Goal: Transaction & Acquisition: Purchase product/service

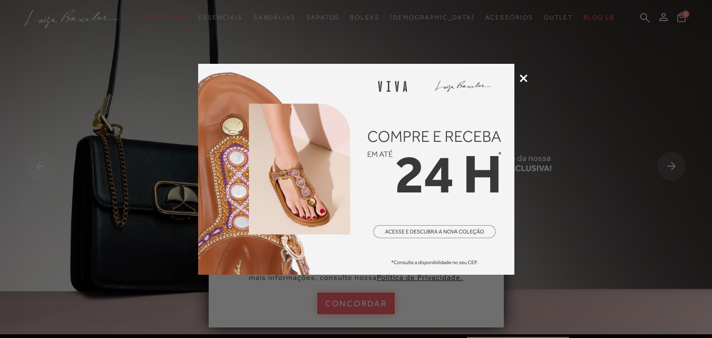
click at [524, 76] on icon at bounding box center [524, 78] width 8 height 8
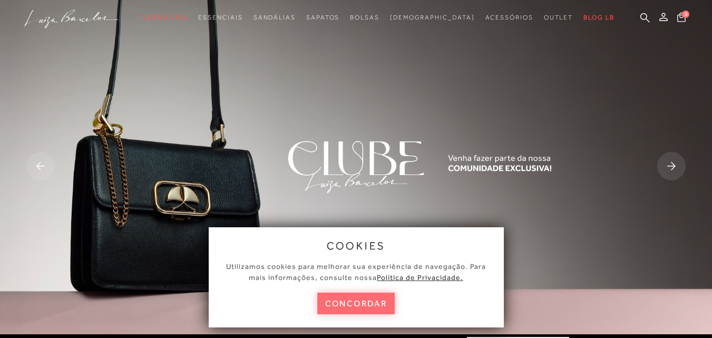
click at [348, 304] on button "concordar" at bounding box center [356, 304] width 78 height 22
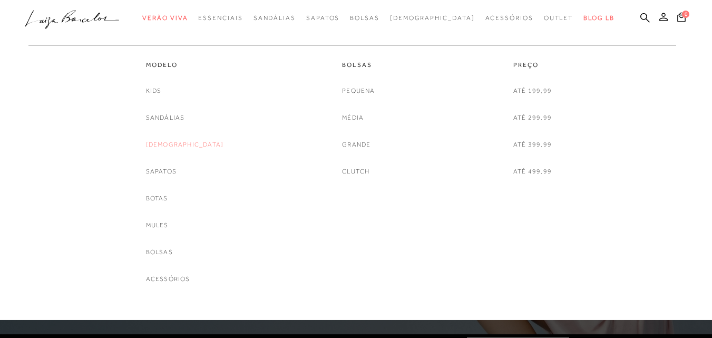
click at [184, 142] on link "[DEMOGRAPHIC_DATA]" at bounding box center [185, 144] width 78 height 11
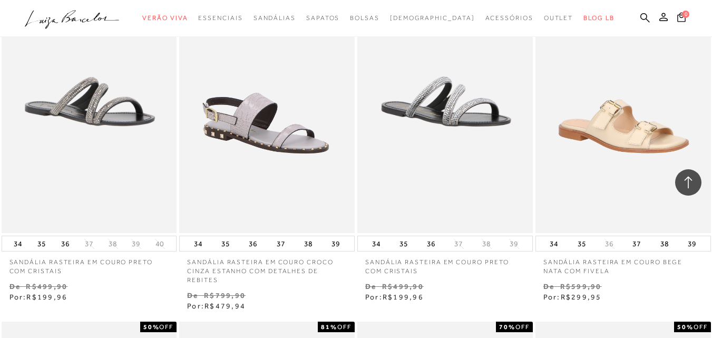
scroll to position [791, 0]
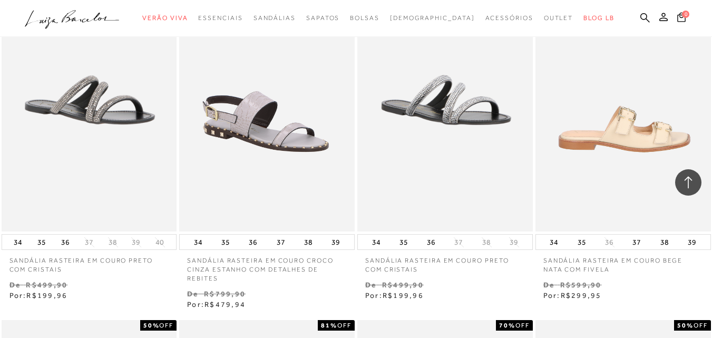
click at [642, 136] on img at bounding box center [624, 99] width 175 height 263
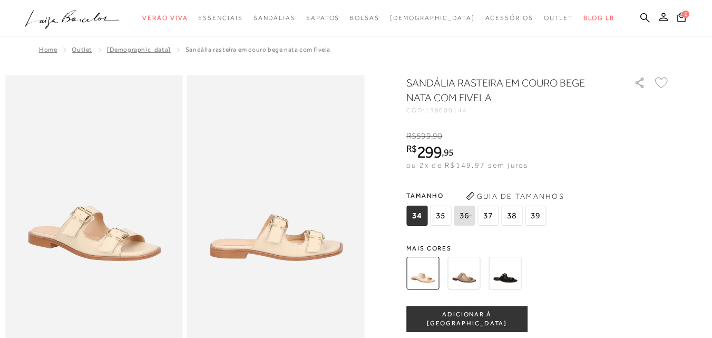
scroll to position [53, 0]
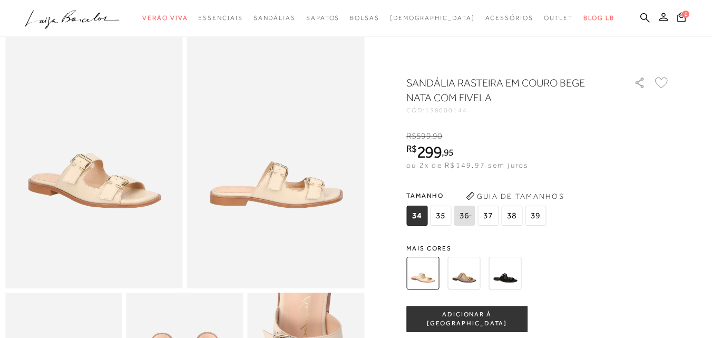
click at [513, 276] on img at bounding box center [505, 273] width 33 height 33
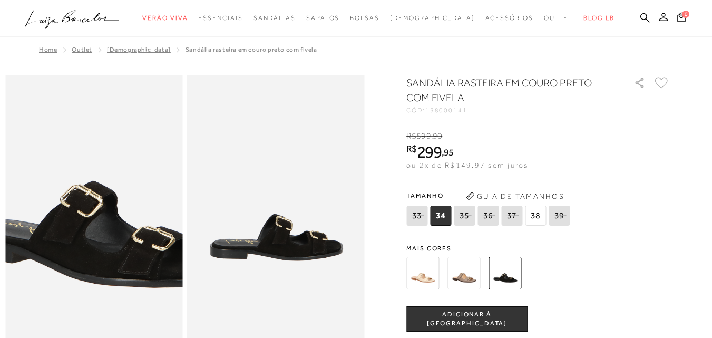
click at [88, 238] on img at bounding box center [97, 182] width 355 height 533
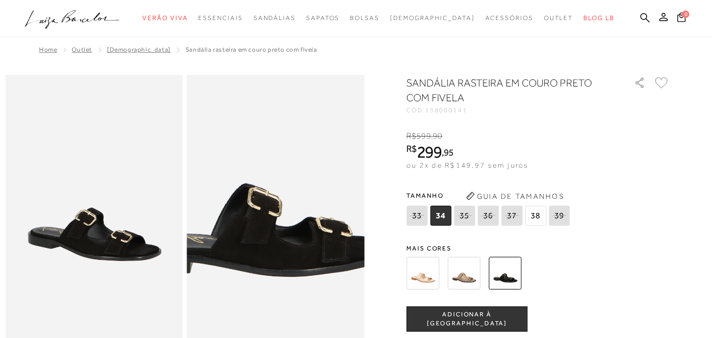
click at [306, 248] on img at bounding box center [247, 171] width 355 height 533
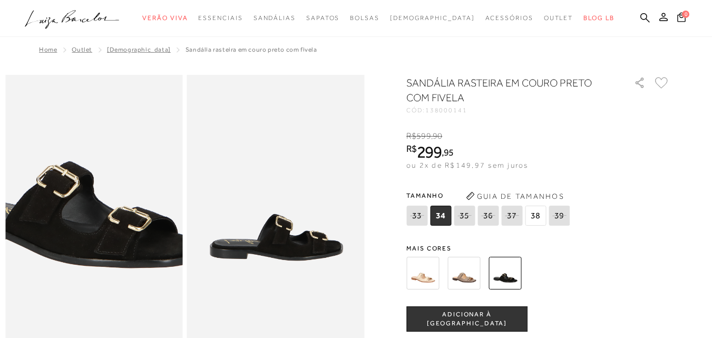
click at [112, 258] on img at bounding box center [74, 162] width 355 height 533
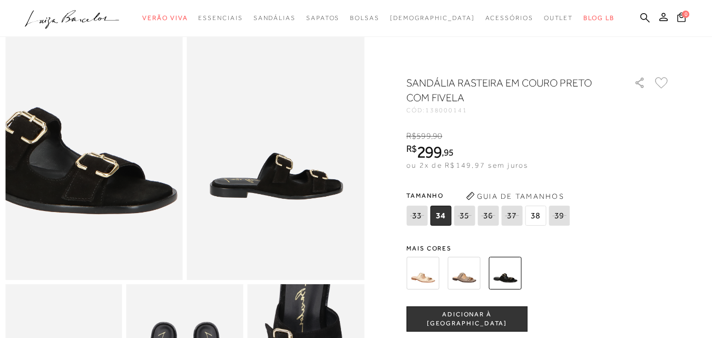
scroll to position [211, 0]
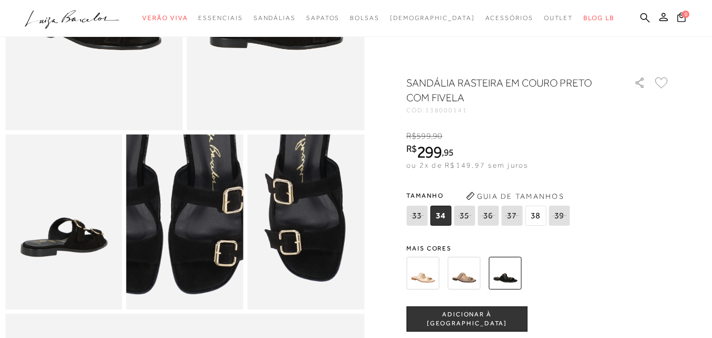
click at [205, 259] on img at bounding box center [166, 193] width 234 height 351
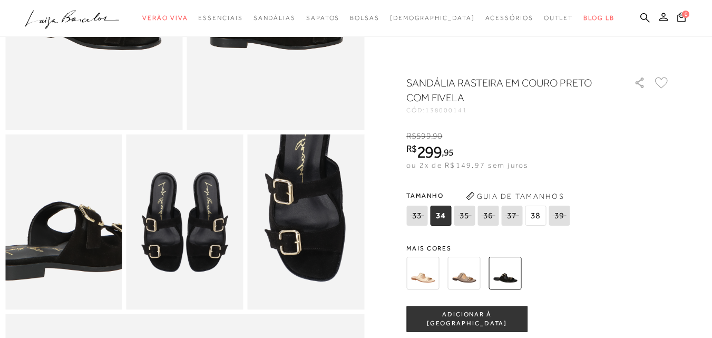
click at [66, 242] on img at bounding box center [58, 210] width 234 height 351
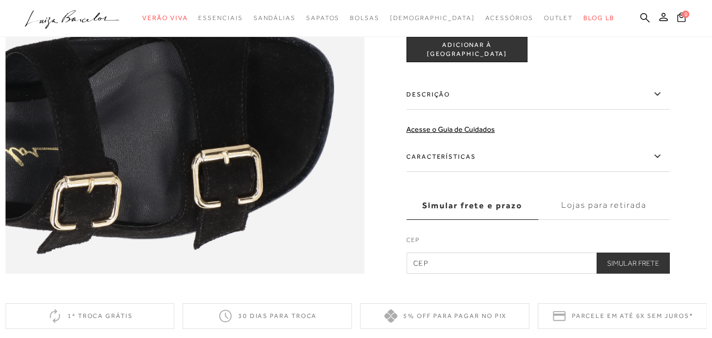
scroll to position [791, 0]
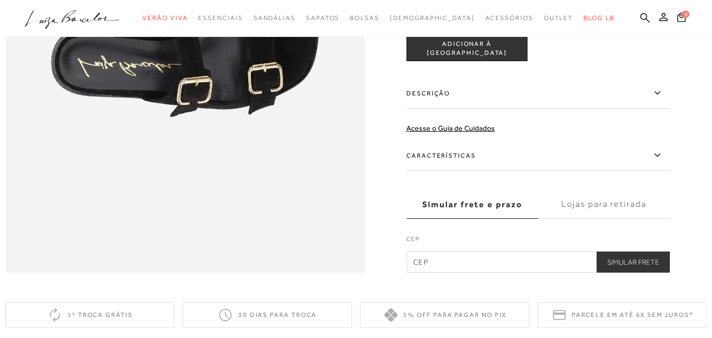
click at [662, 162] on icon at bounding box center [657, 155] width 13 height 13
click at [0, 0] on input "Características" at bounding box center [0, 0] width 0 height 0
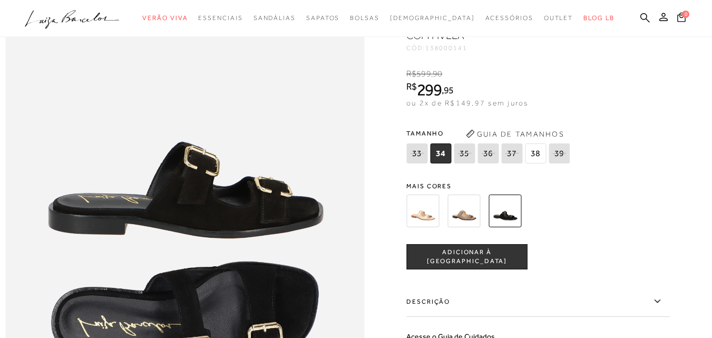
scroll to position [527, 0]
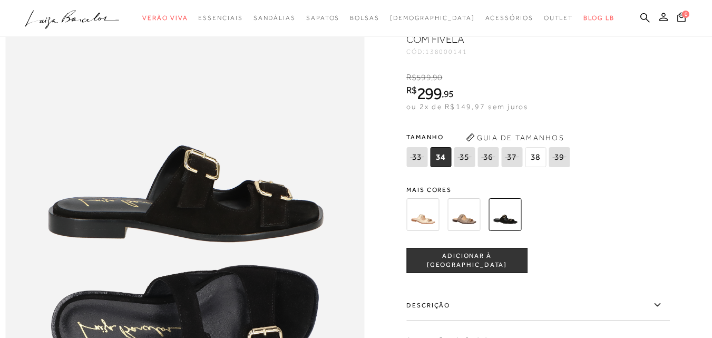
click at [492, 163] on icon at bounding box center [488, 156] width 15 height 13
select select
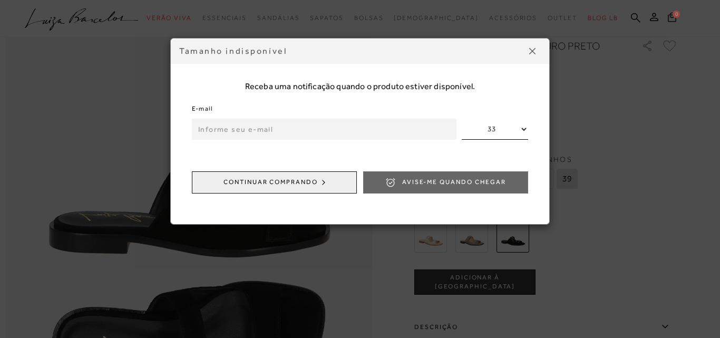
click at [533, 50] on img at bounding box center [532, 51] width 6 height 6
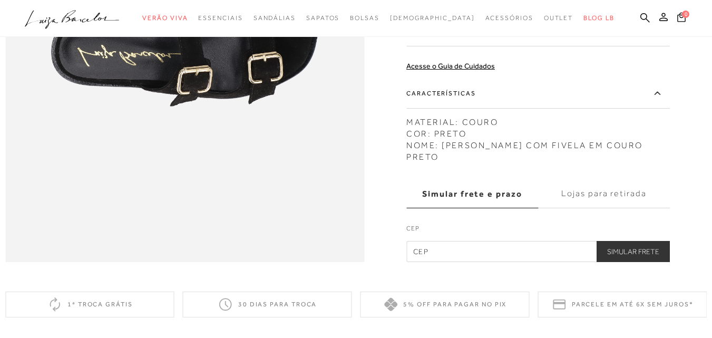
scroll to position [844, 0]
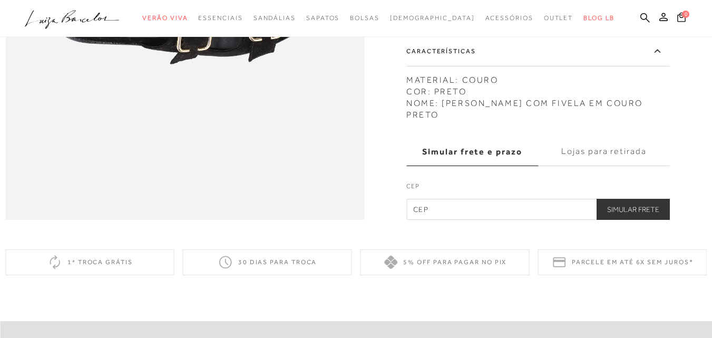
click at [603, 166] on label "Lojas para retirada" at bounding box center [604, 152] width 132 height 28
click at [0, 0] on input "Lojas para retirada" at bounding box center [0, 0] width 0 height 0
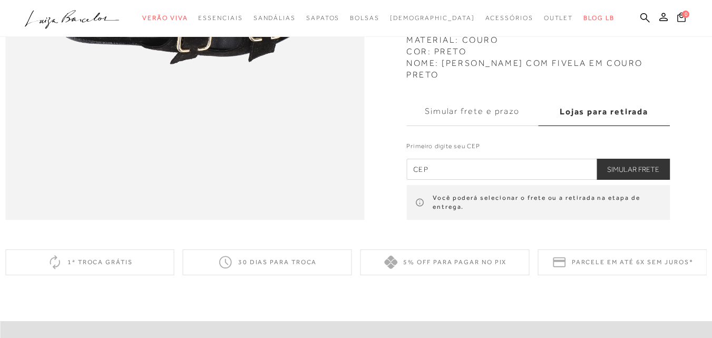
click at [458, 180] on input "text" at bounding box center [539, 169] width 264 height 21
type input "30380-550"
click at [632, 180] on button "Simular Frete" at bounding box center [633, 169] width 73 height 21
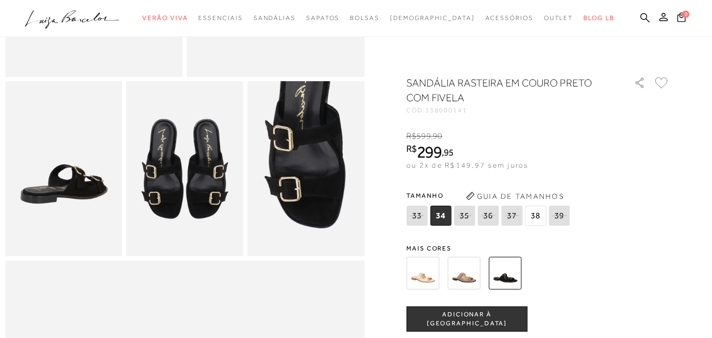
scroll to position [264, 0]
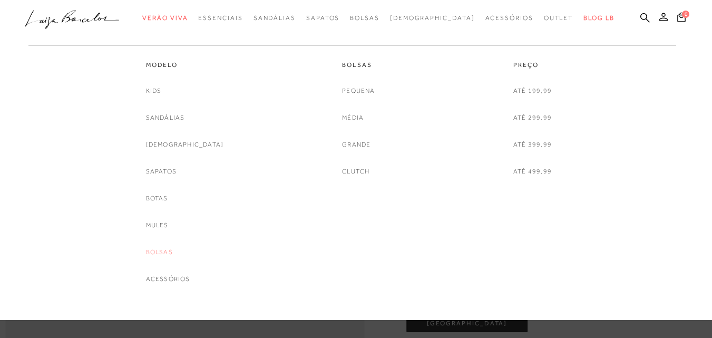
click at [173, 251] on link "Bolsas" at bounding box center [159, 252] width 27 height 11
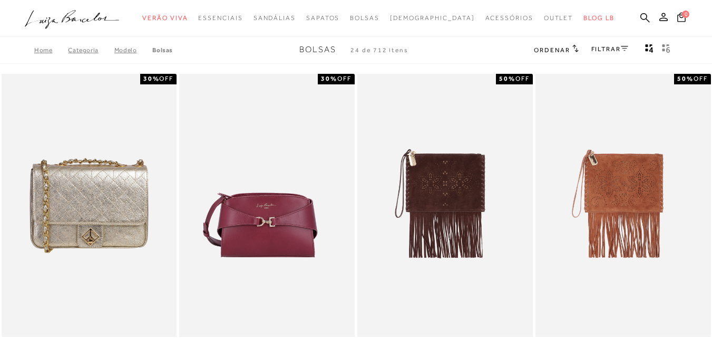
click at [627, 49] on icon at bounding box center [624, 48] width 7 height 5
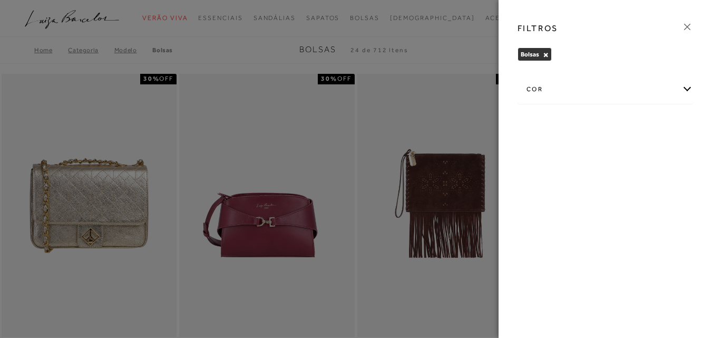
click at [692, 88] on div "cor" at bounding box center [605, 89] width 175 height 28
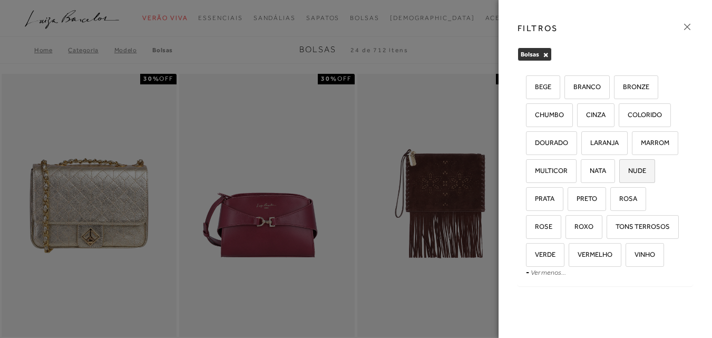
scroll to position [120, 0]
click at [627, 254] on span "VINHO" at bounding box center [641, 254] width 28 height 8
click at [624, 254] on input "VINHO" at bounding box center [629, 256] width 11 height 11
checkbox input "true"
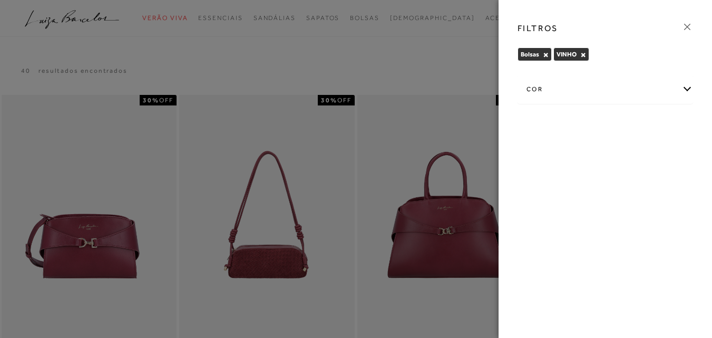
click at [689, 26] on icon at bounding box center [688, 27] width 12 height 12
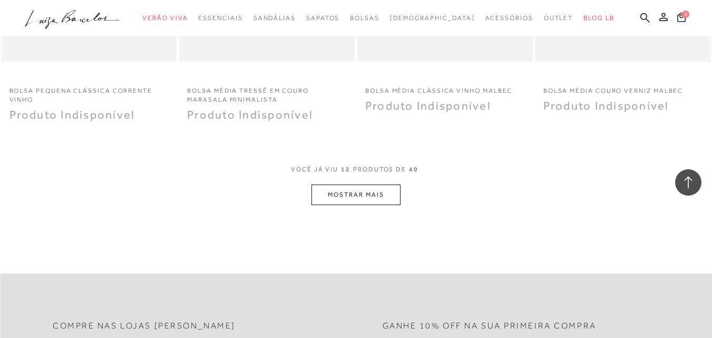
scroll to position [1002, 0]
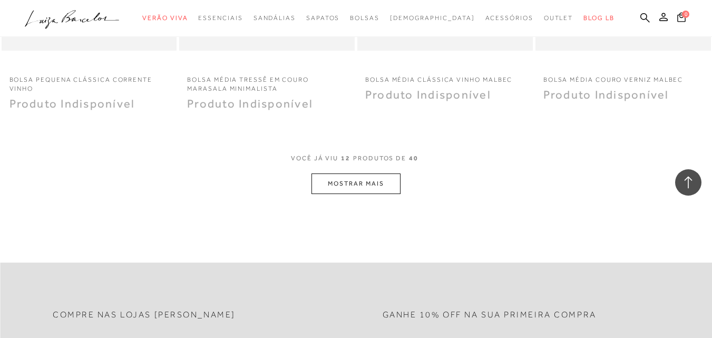
click at [354, 183] on button "MOSTRAR MAIS" at bounding box center [356, 183] width 89 height 21
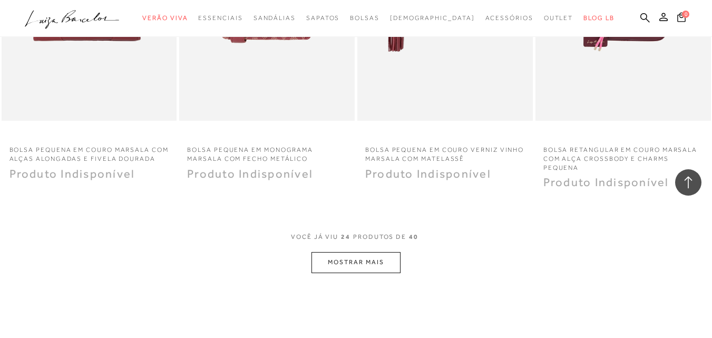
scroll to position [1951, 0]
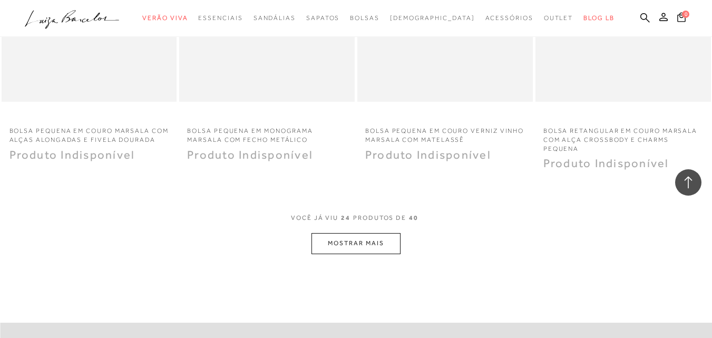
click at [352, 243] on button "MOSTRAR MAIS" at bounding box center [356, 243] width 89 height 21
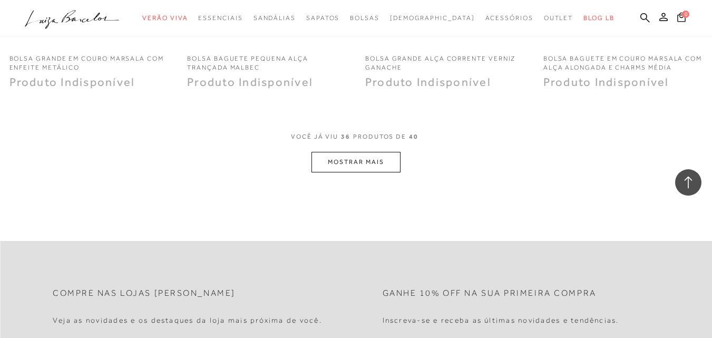
scroll to position [3058, 0]
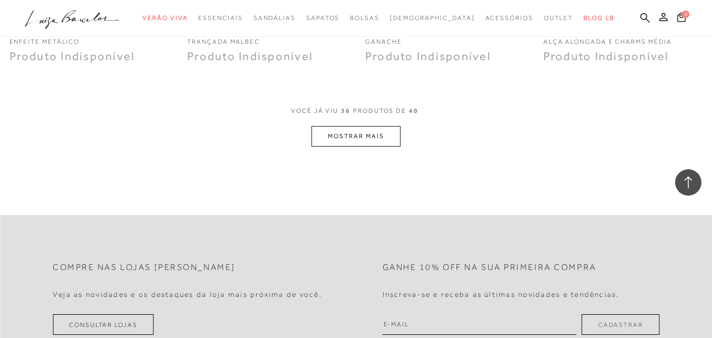
click at [359, 135] on button "MOSTRAR MAIS" at bounding box center [356, 136] width 89 height 21
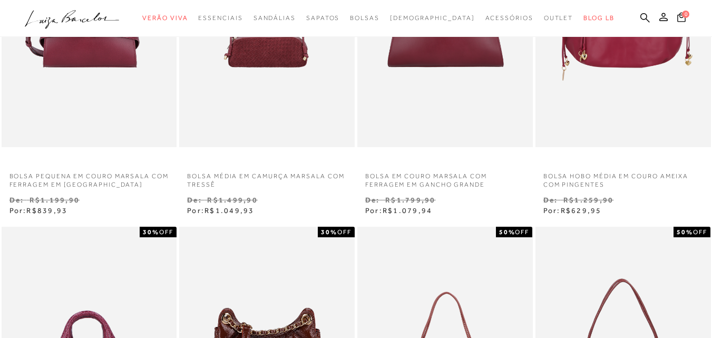
scroll to position [0, 0]
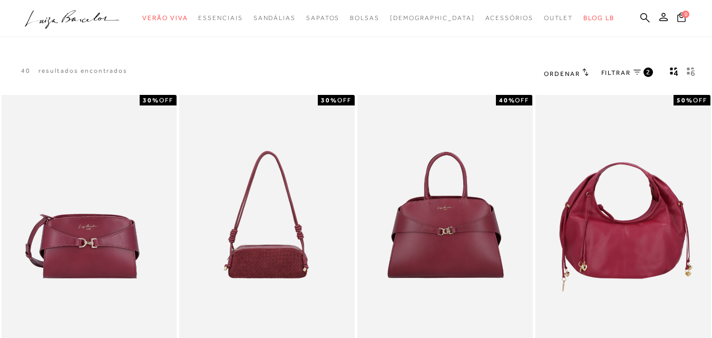
click at [638, 73] on icon at bounding box center [637, 72] width 7 height 5
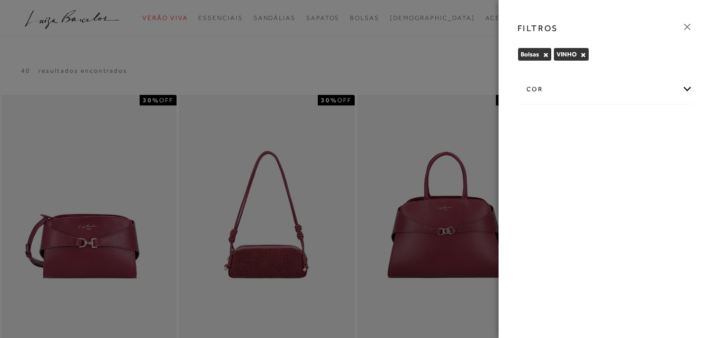
click at [585, 55] on button "×" at bounding box center [584, 54] width 6 height 7
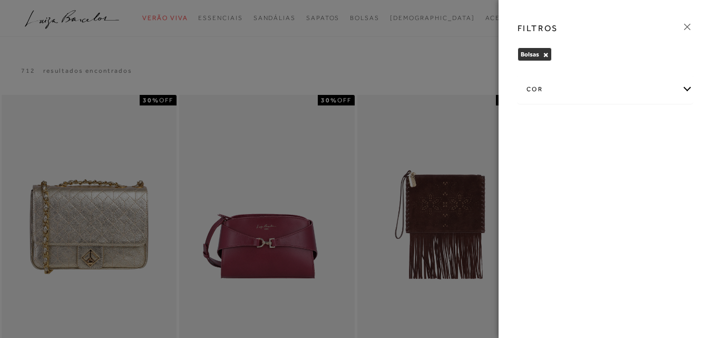
click at [689, 90] on div "cor" at bounding box center [605, 89] width 175 height 28
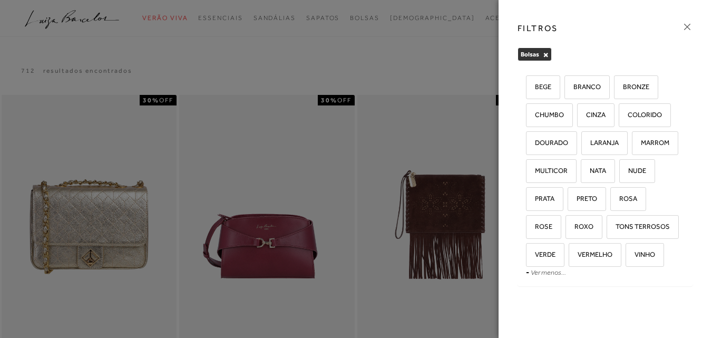
scroll to position [120, 0]
click at [608, 228] on span "TONS TERROSOS" at bounding box center [639, 227] width 62 height 8
click at [605, 228] on input "TONS TERROSOS" at bounding box center [610, 228] width 11 height 11
checkbox input "true"
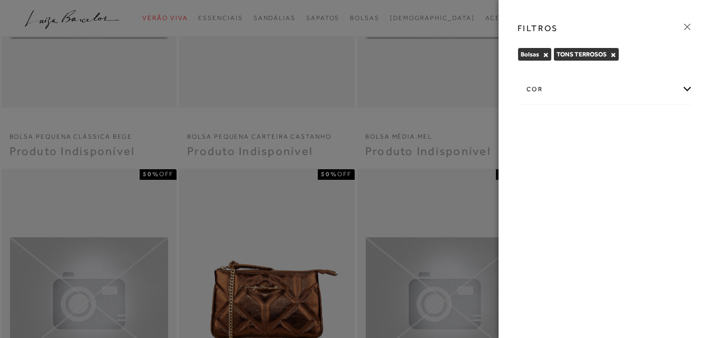
scroll to position [369, 0]
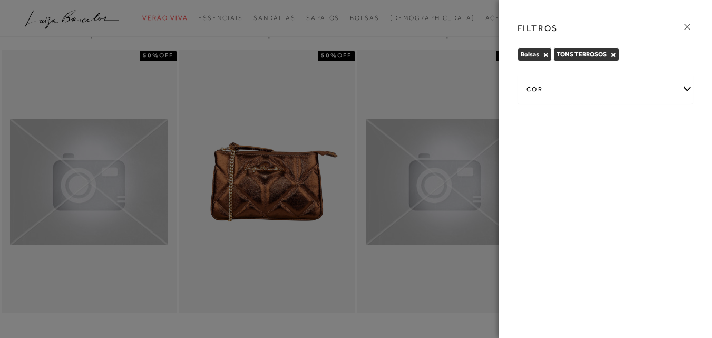
click at [689, 27] on icon at bounding box center [688, 27] width 12 height 12
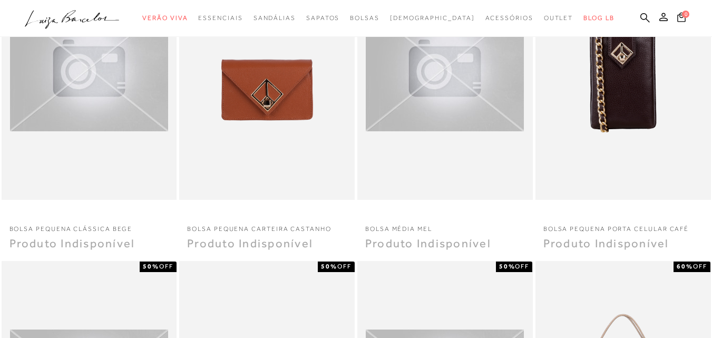
scroll to position [0, 0]
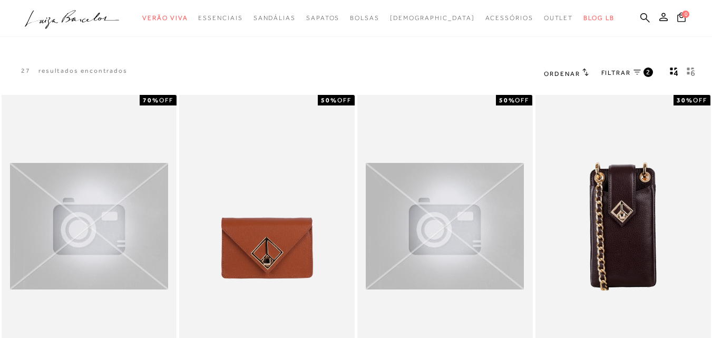
click at [632, 72] on link "FILTRAR 2" at bounding box center [628, 73] width 52 height 12
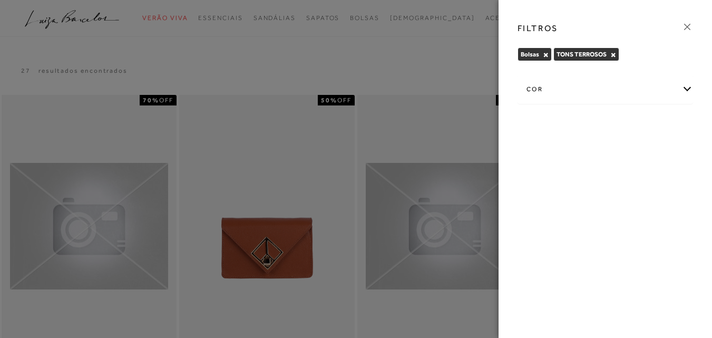
click at [614, 54] on button "×" at bounding box center [614, 54] width 6 height 7
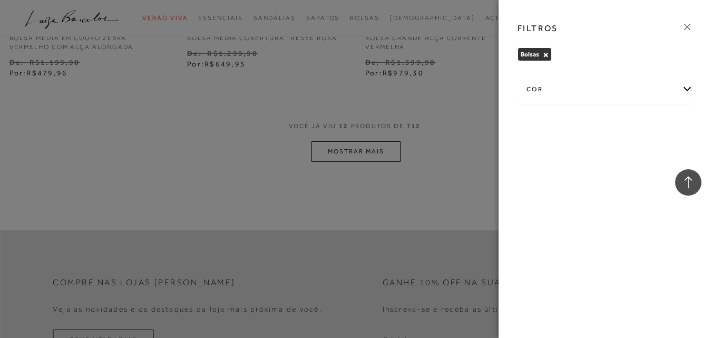
scroll to position [738, 0]
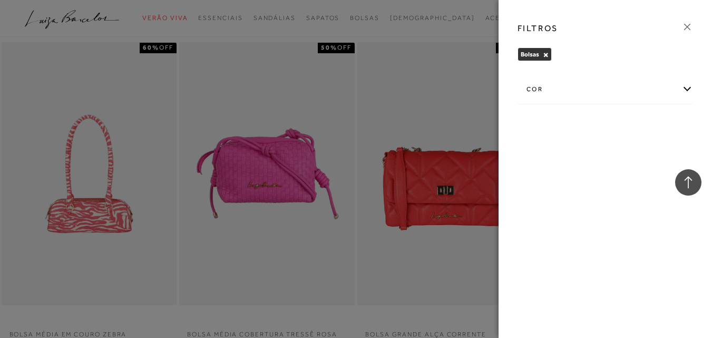
click at [689, 89] on div "cor" at bounding box center [605, 89] width 175 height 28
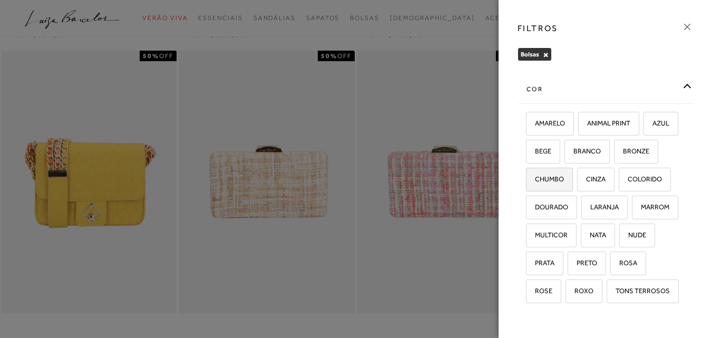
scroll to position [369, 0]
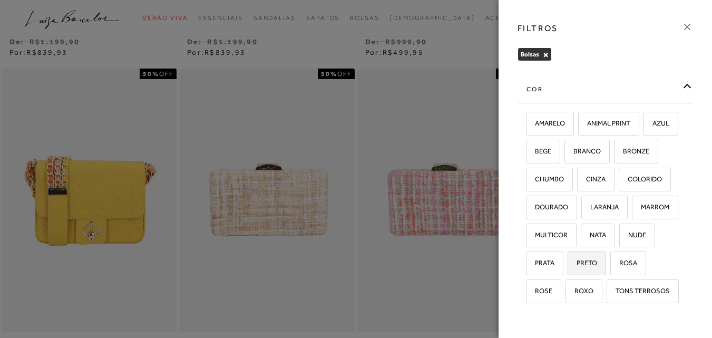
click at [585, 267] on span "PRETO" at bounding box center [583, 263] width 28 height 8
click at [577, 270] on input "PRETO" at bounding box center [571, 264] width 11 height 11
checkbox input "true"
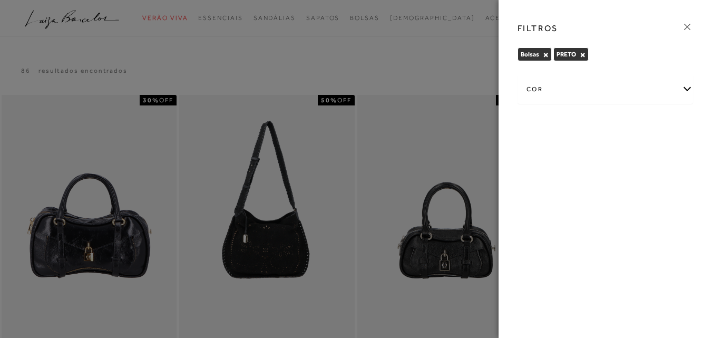
click at [690, 88] on div "cor" at bounding box center [605, 89] width 175 height 28
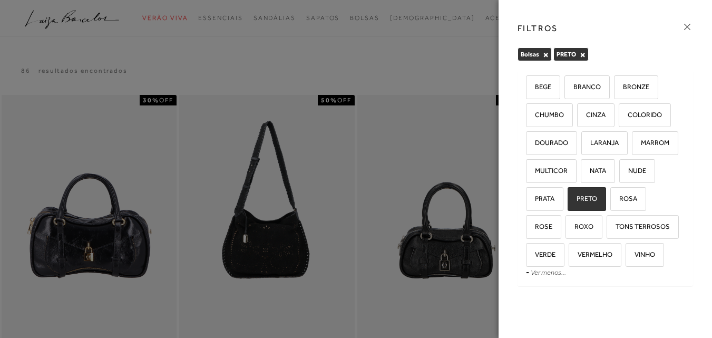
scroll to position [120, 0]
click at [570, 254] on span "VERMELHO" at bounding box center [591, 254] width 43 height 8
click at [567, 254] on input "VERMELHO" at bounding box center [572, 256] width 11 height 11
checkbox input "true"
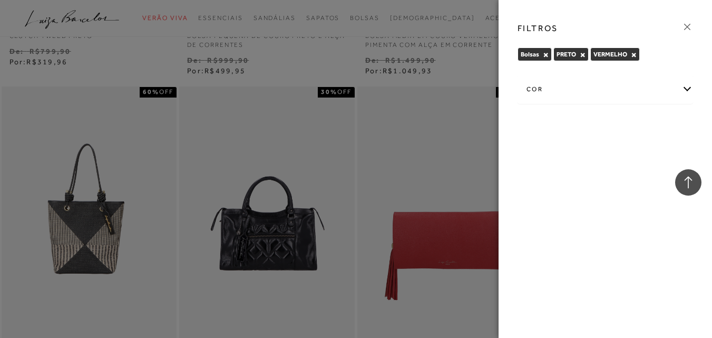
scroll to position [738, 0]
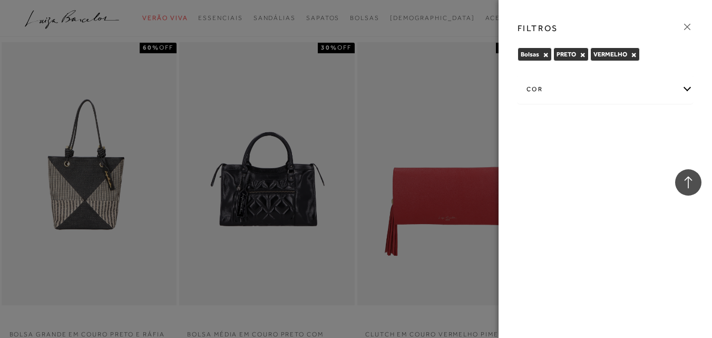
click at [583, 56] on button "×" at bounding box center [583, 54] width 6 height 7
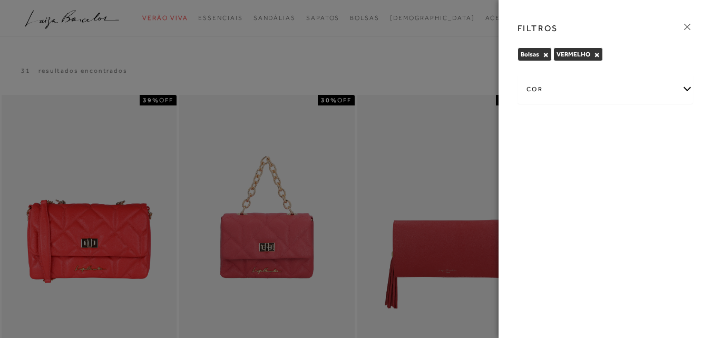
click at [687, 23] on icon at bounding box center [688, 27] width 12 height 12
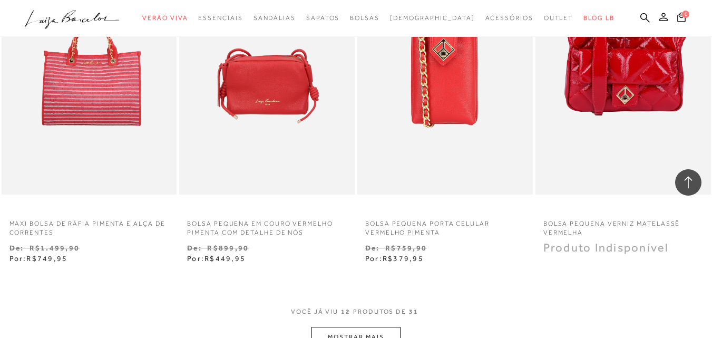
scroll to position [738, 0]
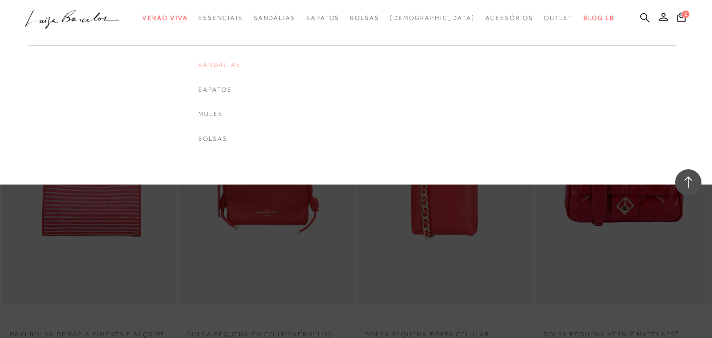
click at [240, 65] on link "Sandálias" at bounding box center [219, 65] width 42 height 9
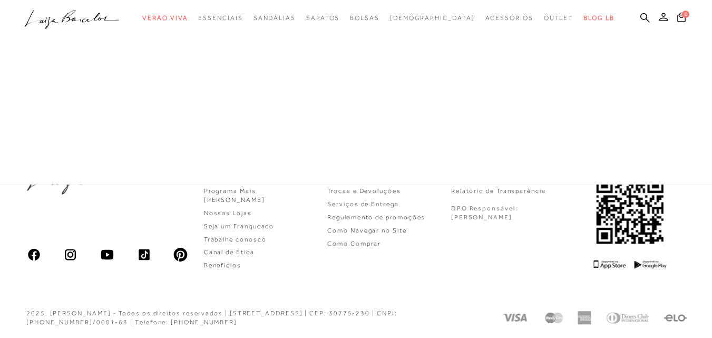
scroll to position [371, 0]
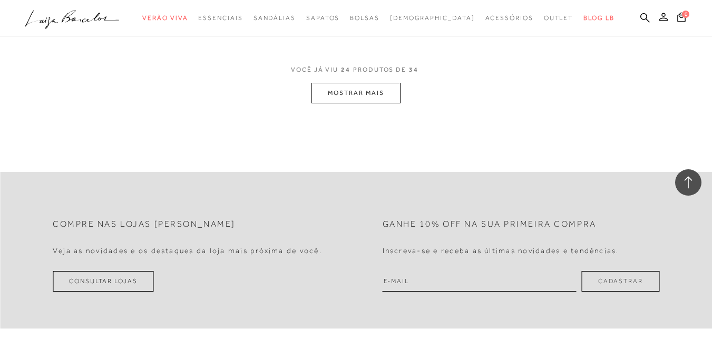
scroll to position [2010, 0]
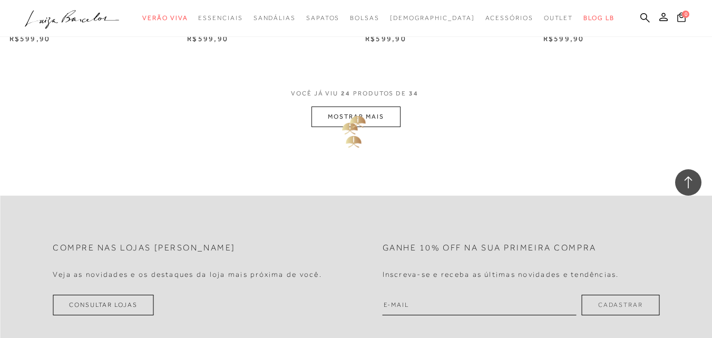
click at [355, 112] on button "MOSTRAR MAIS" at bounding box center [356, 117] width 89 height 21
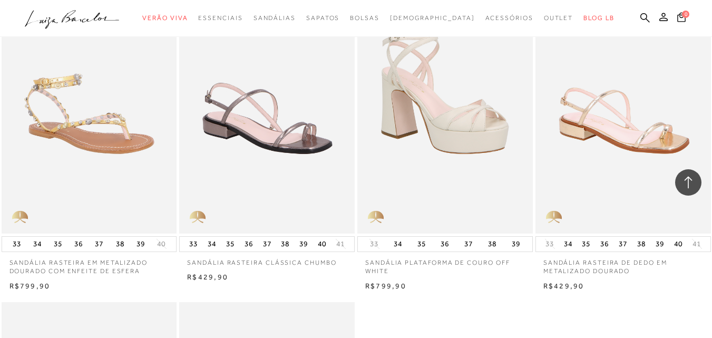
scroll to position [2432, 0]
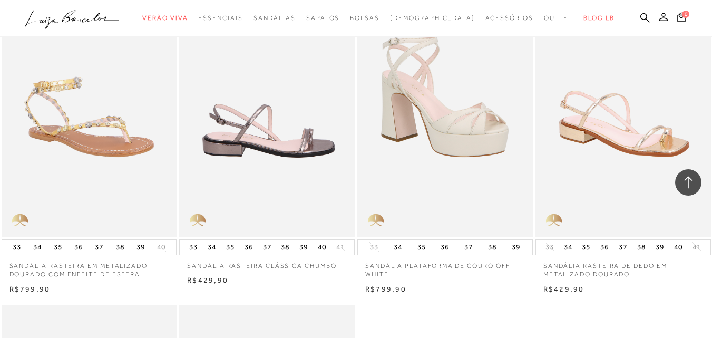
click at [282, 145] on img at bounding box center [267, 104] width 175 height 263
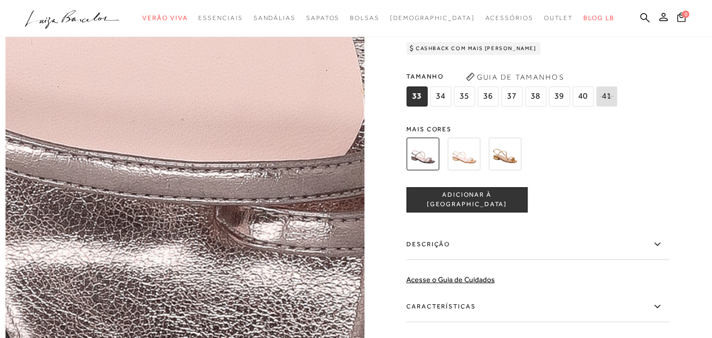
scroll to position [475, 0]
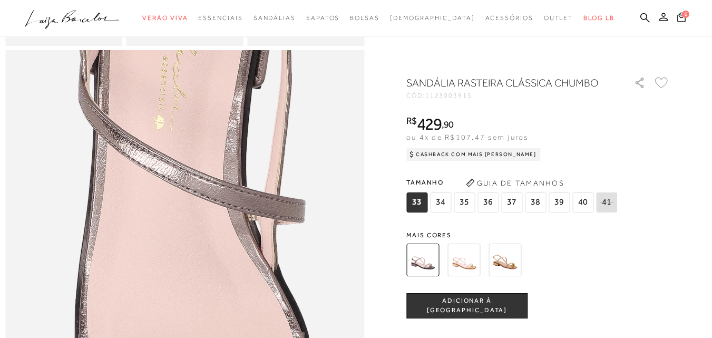
click at [519, 265] on img at bounding box center [505, 260] width 33 height 33
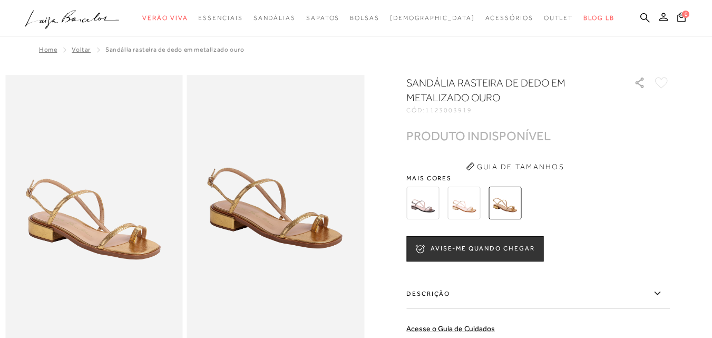
click at [472, 207] on img at bounding box center [464, 203] width 33 height 33
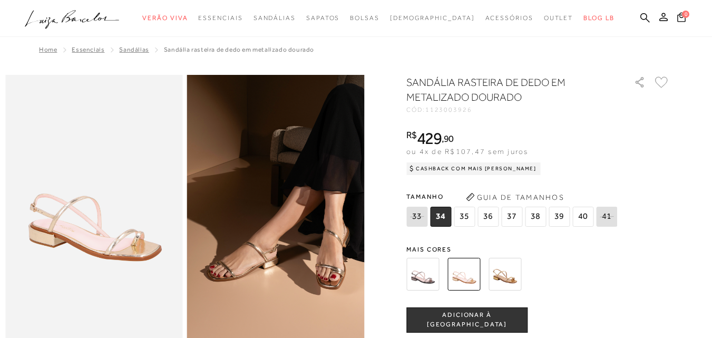
click at [426, 270] on img at bounding box center [423, 274] width 33 height 33
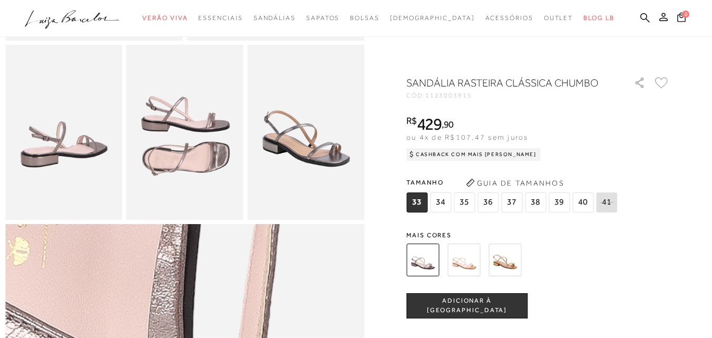
scroll to position [211, 0]
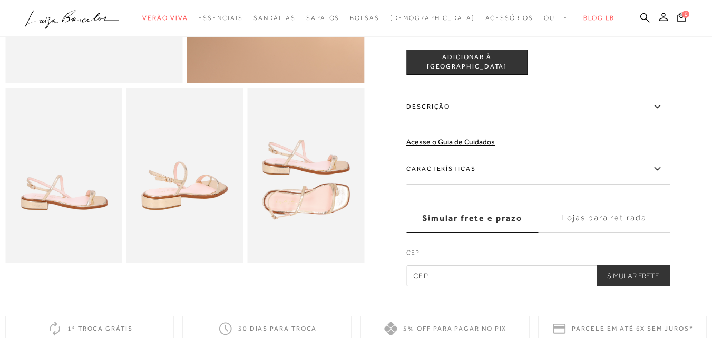
scroll to position [316, 0]
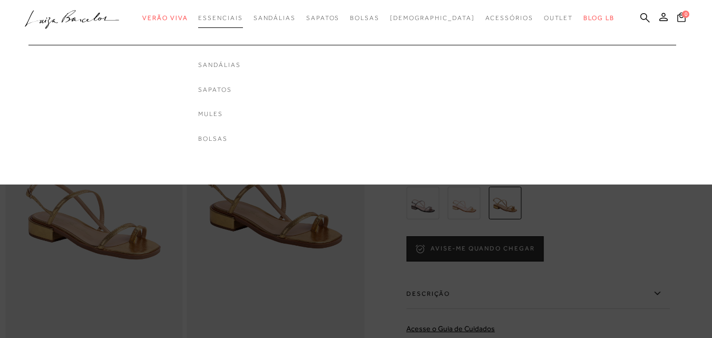
click at [239, 17] on span "Essenciais" at bounding box center [220, 17] width 44 height 7
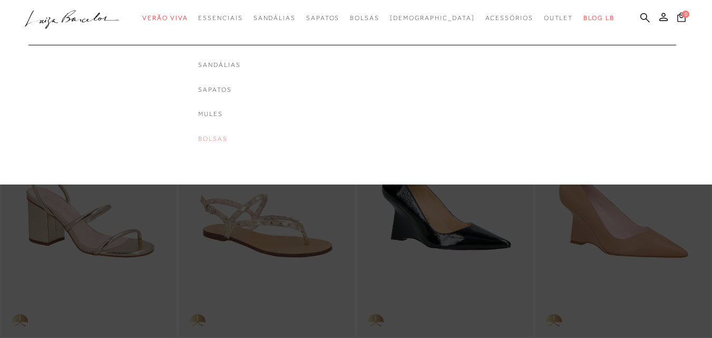
click at [238, 139] on link "Bolsas" at bounding box center [219, 138] width 42 height 9
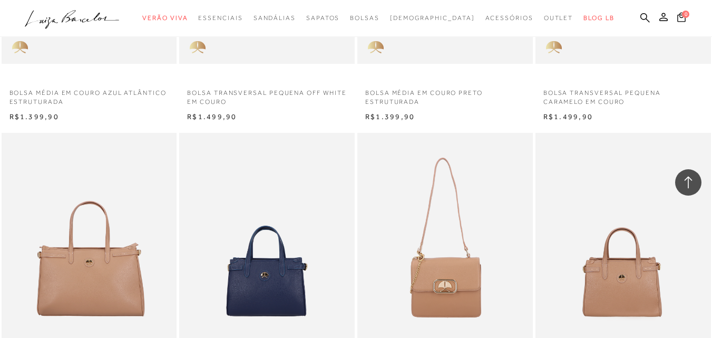
scroll to position [1318, 0]
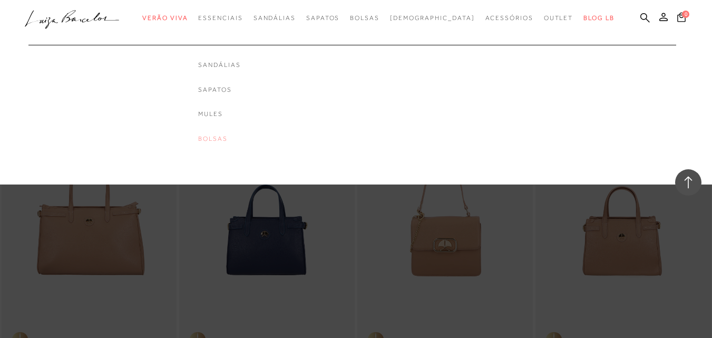
click at [236, 138] on link "Bolsas" at bounding box center [219, 138] width 42 height 9
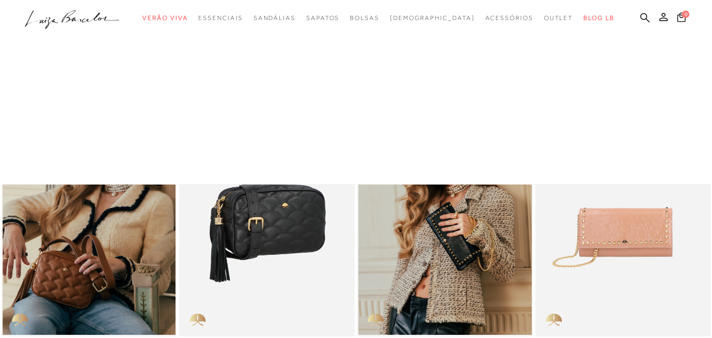
scroll to position [0, 0]
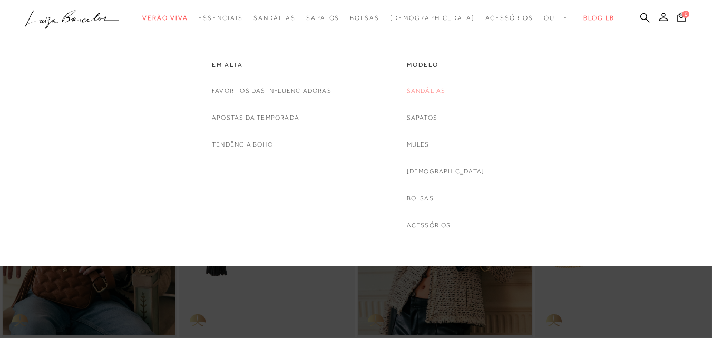
click at [446, 89] on link "Sandálias" at bounding box center [426, 90] width 39 height 11
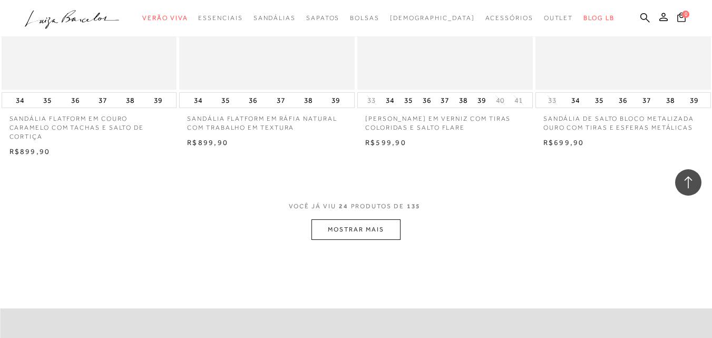
scroll to position [1951, 0]
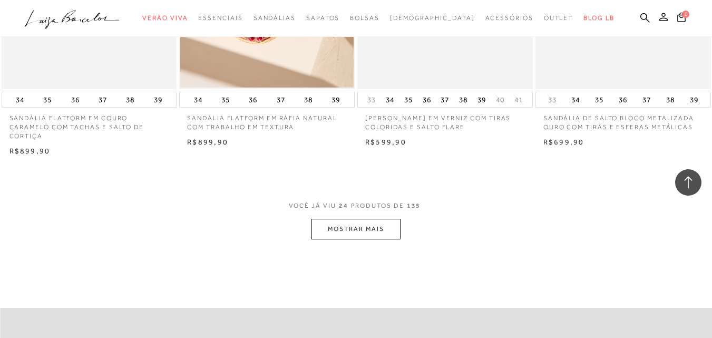
click at [363, 227] on button "MOSTRAR MAIS" at bounding box center [356, 229] width 89 height 21
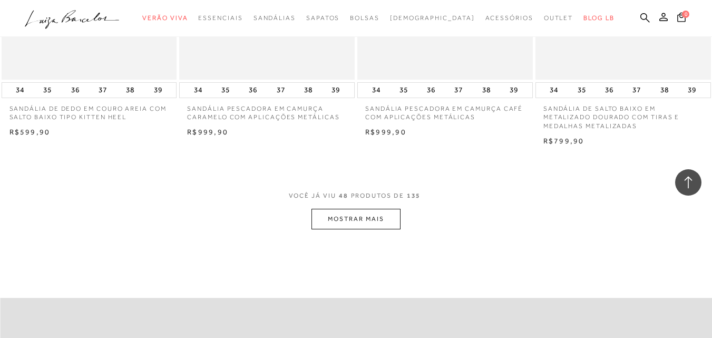
scroll to position [4008, 0]
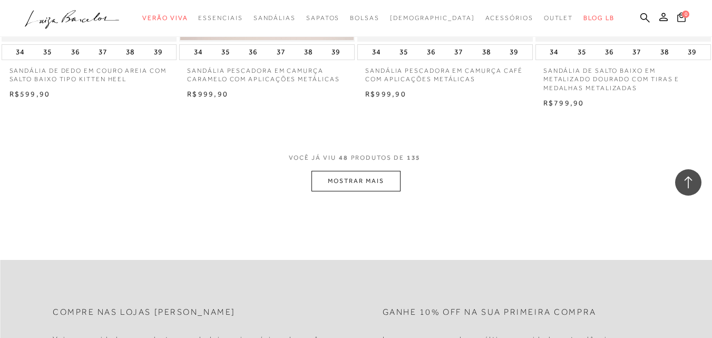
click at [357, 181] on button "MOSTRAR MAIS" at bounding box center [356, 181] width 89 height 21
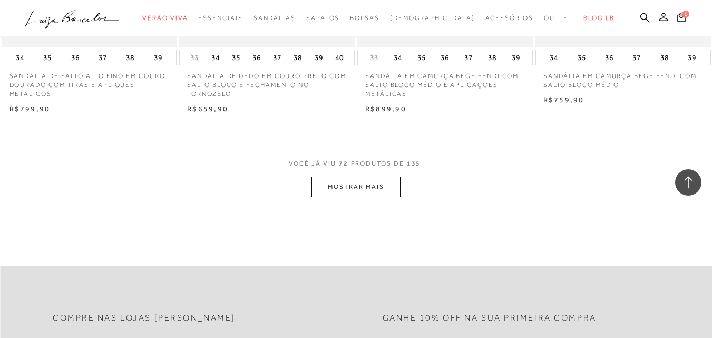
scroll to position [6011, 0]
click at [353, 184] on button "MOSTRAR MAIS" at bounding box center [356, 186] width 89 height 21
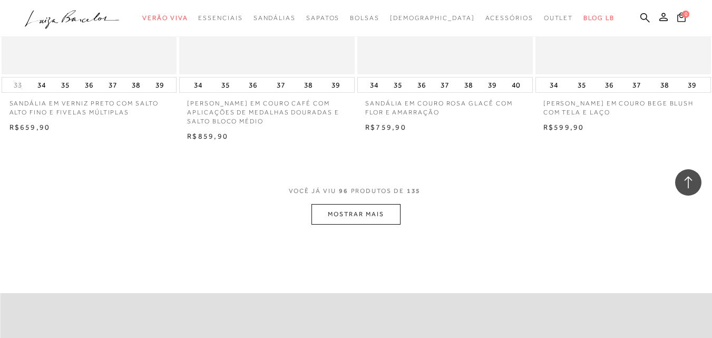
scroll to position [8015, 0]
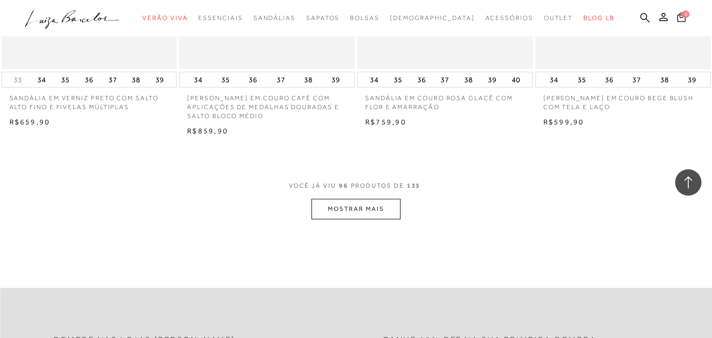
click at [362, 199] on button "MOSTRAR MAIS" at bounding box center [356, 209] width 89 height 21
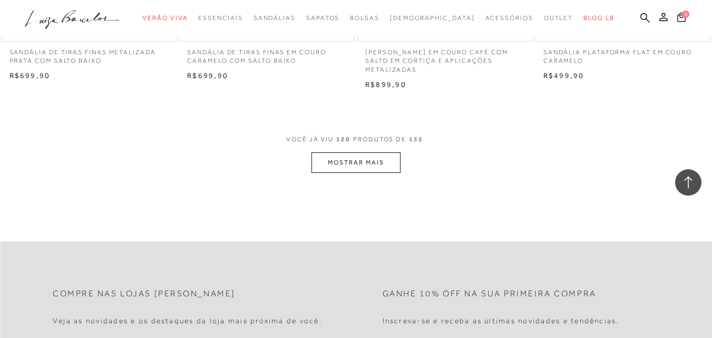
scroll to position [10072, 0]
click at [357, 151] on button "MOSTRAR MAIS" at bounding box center [356, 161] width 89 height 21
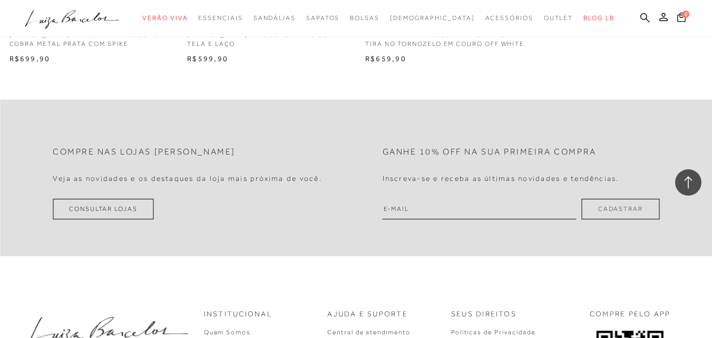
scroll to position [11443, 0]
